Goal: Go to known website: Go to known website

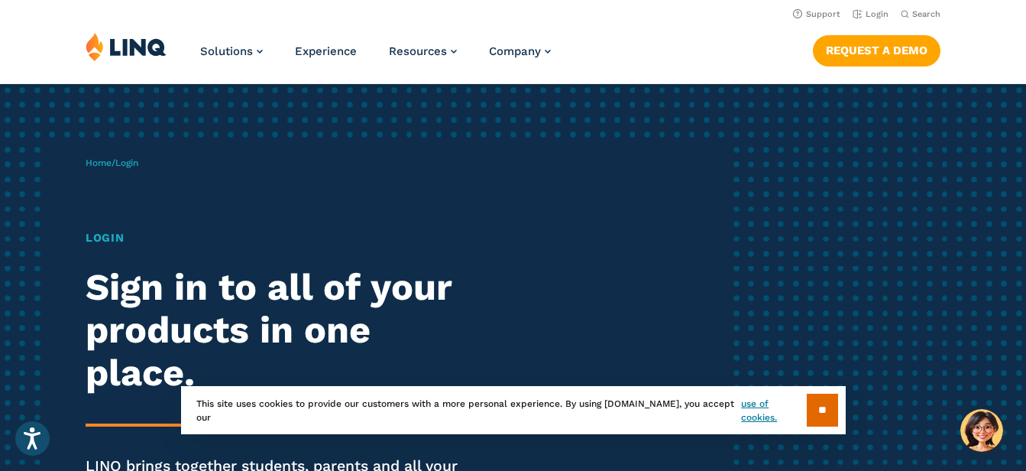
click at [915, 358] on div "Home / Login Login Sign in to all of your products in one place. LINQ brings to…" at bounding box center [513, 348] width 1026 height 529
click at [631, 40] on div "Solutions Nutrition Overview NEW School Nutrition Suite School Nutrition State …" at bounding box center [513, 57] width 1026 height 50
click at [875, 15] on link "Login" at bounding box center [870, 14] width 36 height 10
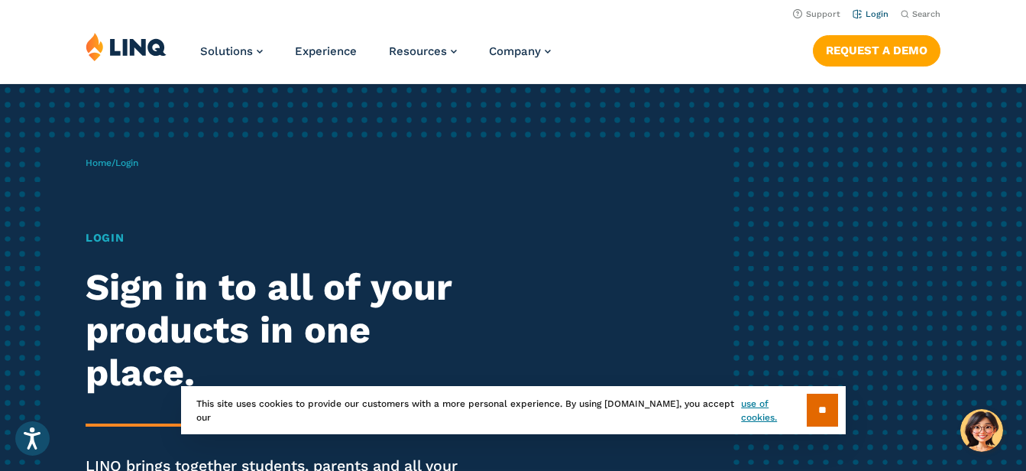
click at [875, 15] on link "Login" at bounding box center [870, 14] width 36 height 10
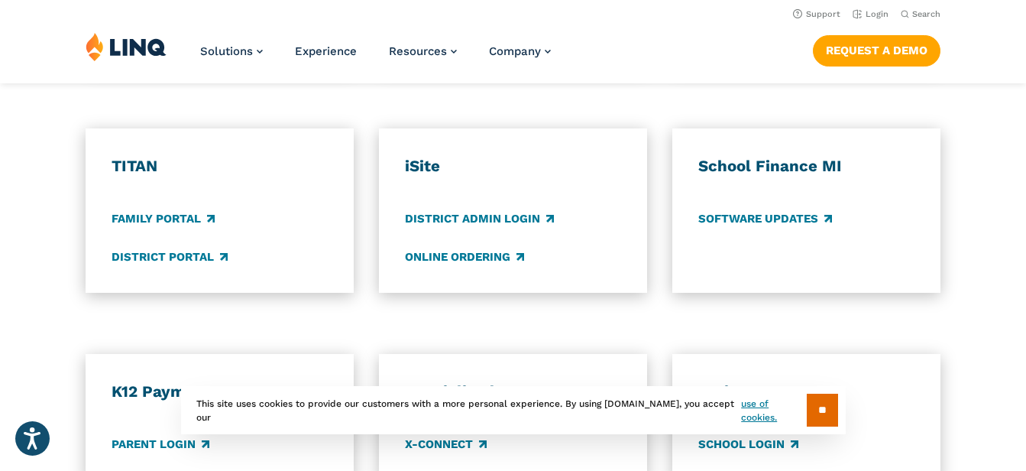
scroll to position [1069, 0]
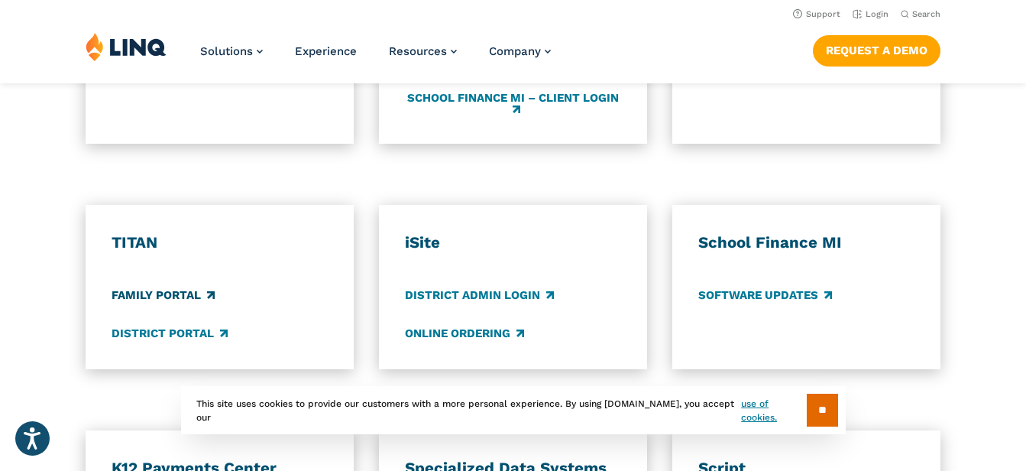
click at [191, 304] on link "Family Portal" at bounding box center [163, 295] width 103 height 17
click at [167, 304] on link "Family Portal" at bounding box center [163, 295] width 103 height 17
click at [184, 304] on link "Family Portal" at bounding box center [163, 295] width 103 height 17
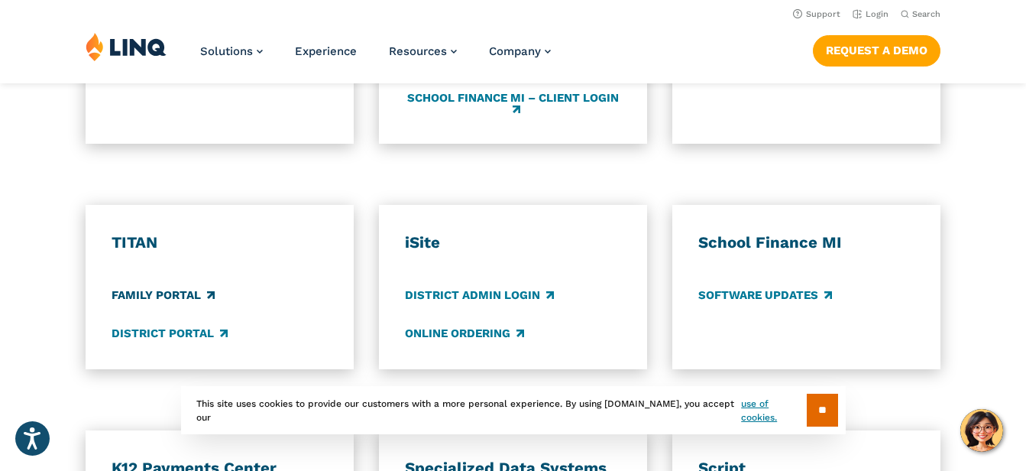
click at [184, 304] on link "Family Portal" at bounding box center [163, 295] width 103 height 17
click at [165, 304] on link "Family Portal" at bounding box center [163, 295] width 103 height 17
click at [197, 304] on link "Family Portal" at bounding box center [163, 295] width 103 height 17
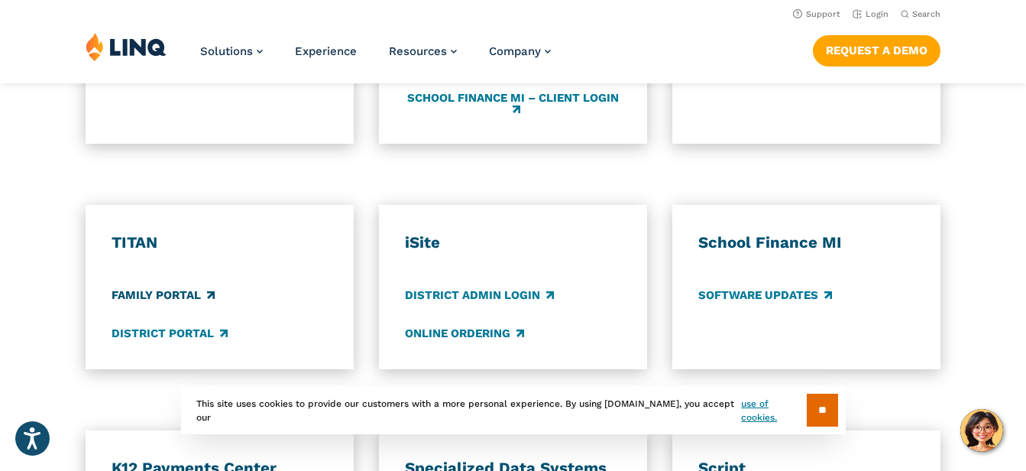
click at [197, 304] on link "Family Portal" at bounding box center [163, 295] width 103 height 17
click at [196, 304] on link "Family Portal" at bounding box center [163, 295] width 103 height 17
click at [192, 304] on link "Family Portal" at bounding box center [163, 295] width 103 height 17
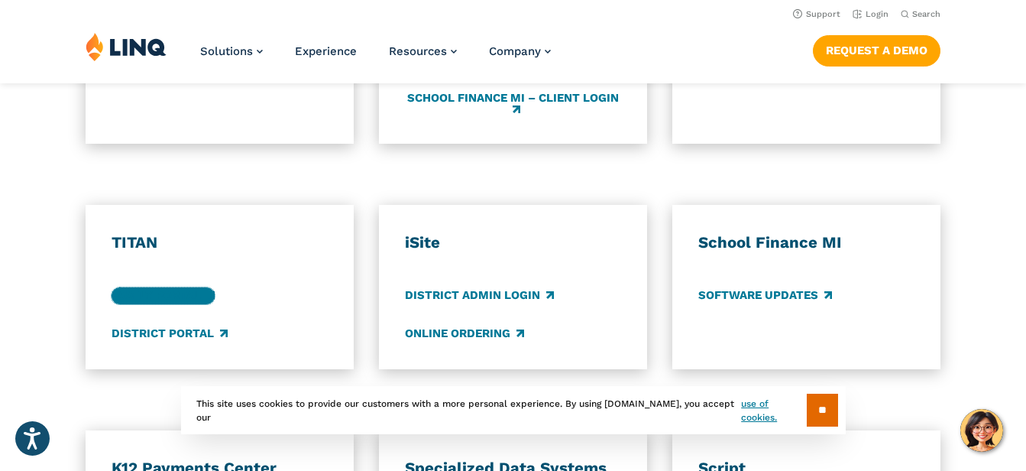
click at [192, 304] on link "Family Portal" at bounding box center [163, 295] width 103 height 17
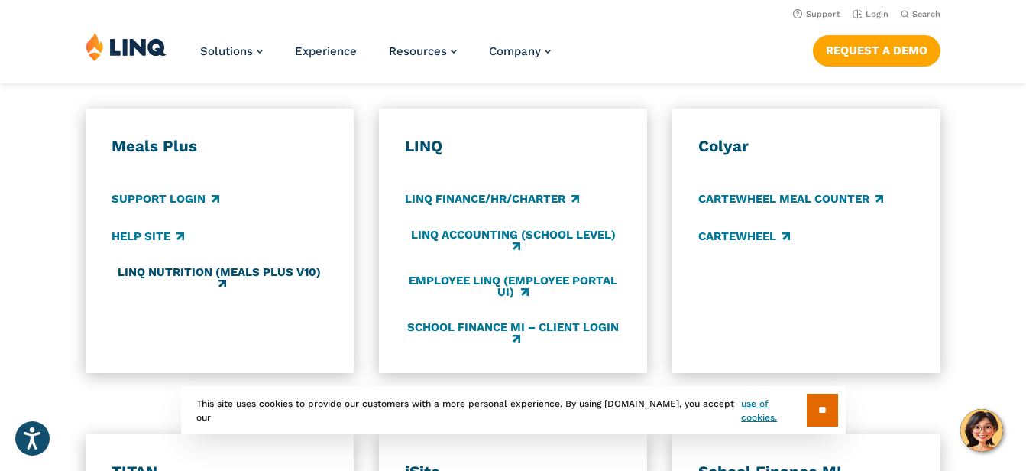
click at [234, 291] on link "LINQ Nutrition (Meals Plus v10)" at bounding box center [220, 278] width 216 height 25
click at [267, 291] on link "LINQ Nutrition (Meals Plus v10)" at bounding box center [220, 278] width 216 height 25
